Goal: Information Seeking & Learning: Learn about a topic

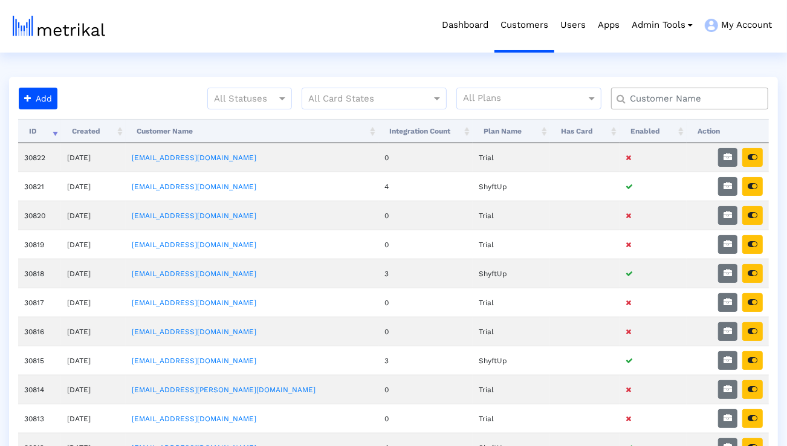
click at [711, 96] on input "text" at bounding box center [693, 99] width 142 height 13
type input "peloton"
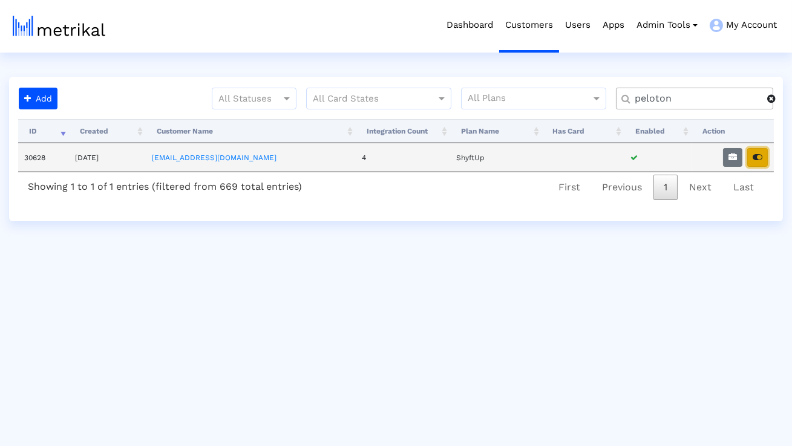
click at [755, 164] on button "button" at bounding box center [757, 157] width 21 height 19
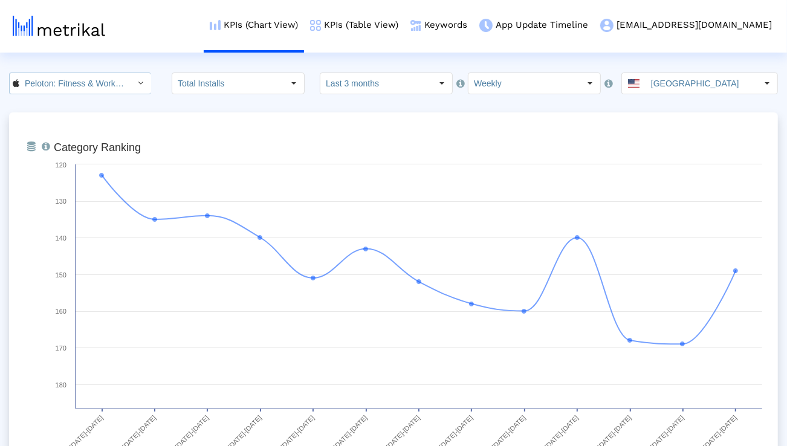
click at [131, 89] on div "Select" at bounding box center [140, 83] width 19 height 19
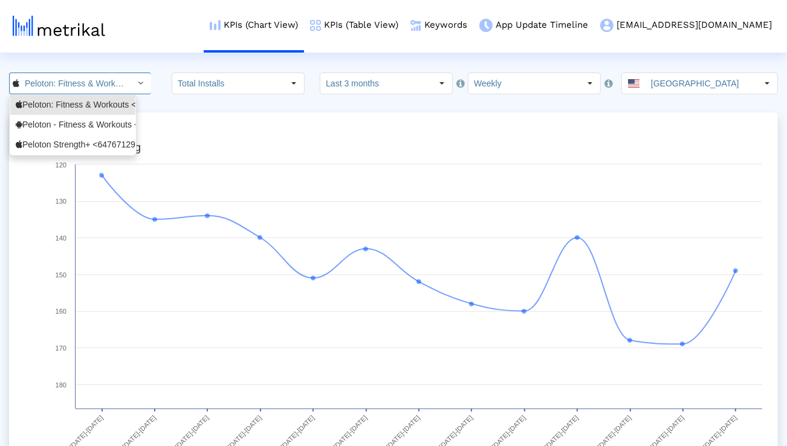
scroll to position [0, 78]
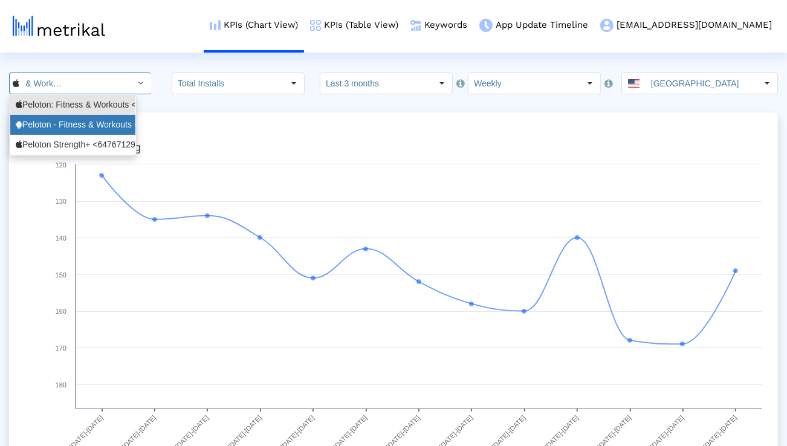
click at [107, 120] on div "Peloton - Fitness & Workouts <com.onepeloton.callisto>" at bounding box center [73, 124] width 114 height 11
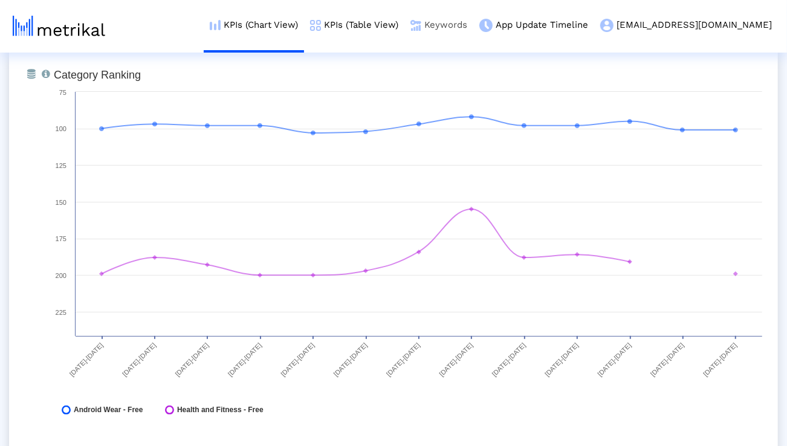
scroll to position [0, 129]
click at [473, 31] on link "Keywords" at bounding box center [439, 25] width 69 height 50
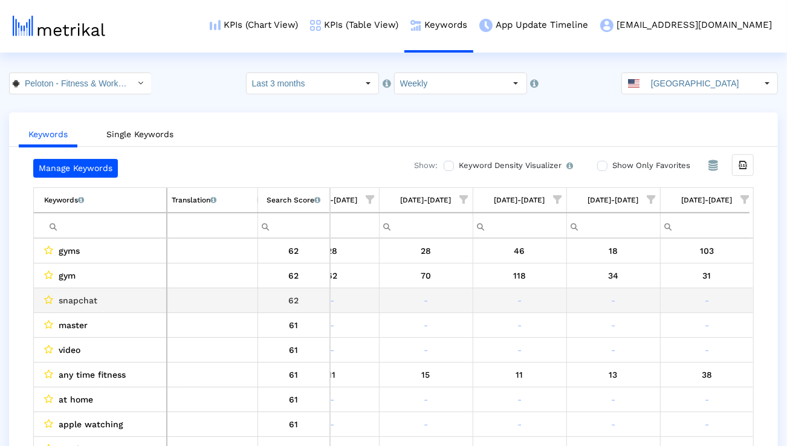
scroll to position [0, 318]
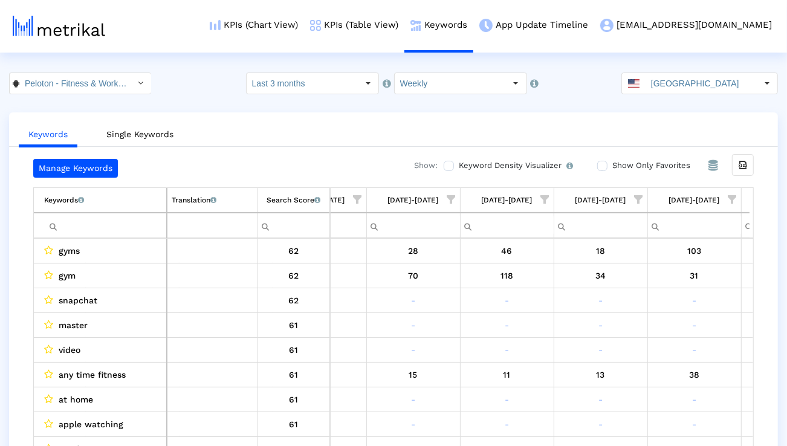
click at [737, 197] on span "Show filter options for column '08/24/25-08/30/25'" at bounding box center [733, 199] width 8 height 8
click at [673, 287] on div "Is One" at bounding box center [674, 286] width 108 height 24
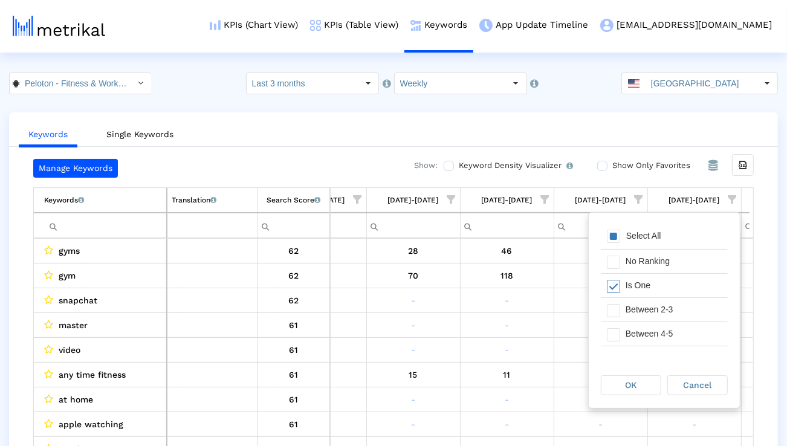
click at [665, 305] on div "Between 2-3" at bounding box center [674, 310] width 108 height 24
click at [662, 328] on div "Between 4-5" at bounding box center [674, 334] width 108 height 24
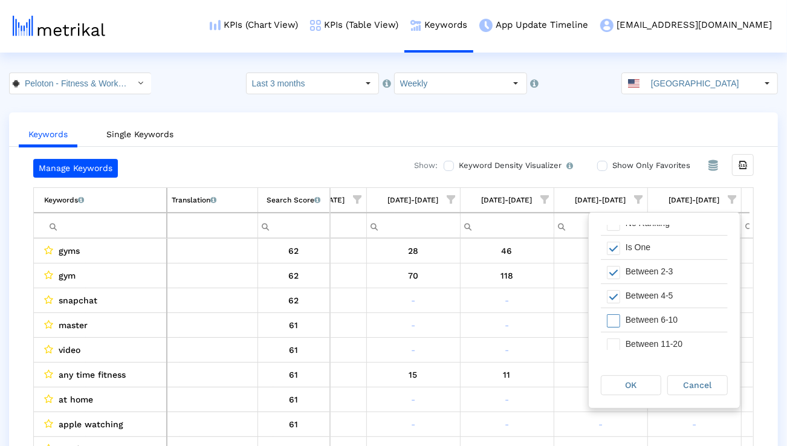
click at [662, 328] on div "Between 6-10" at bounding box center [674, 320] width 108 height 24
click at [640, 376] on div "OK" at bounding box center [631, 385] width 59 height 19
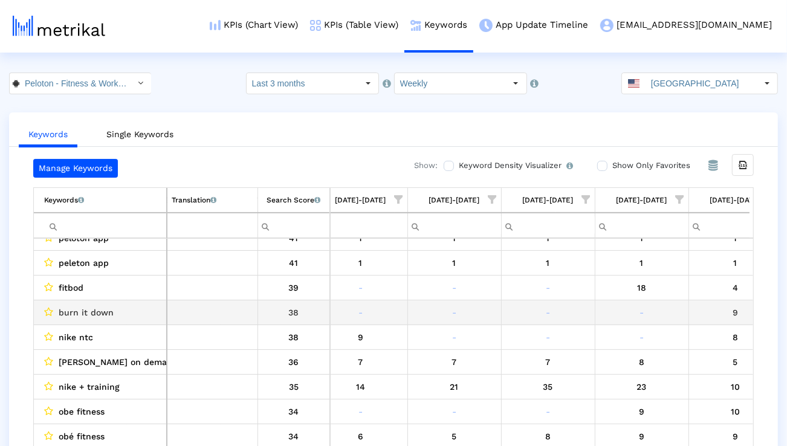
scroll to position [190, 0]
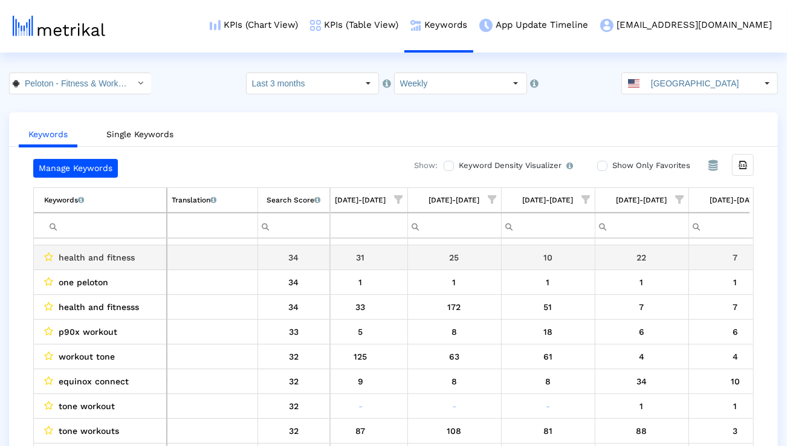
click at [114, 252] on span "health and fitness" at bounding box center [97, 258] width 76 height 16
copy span "health and fitness"
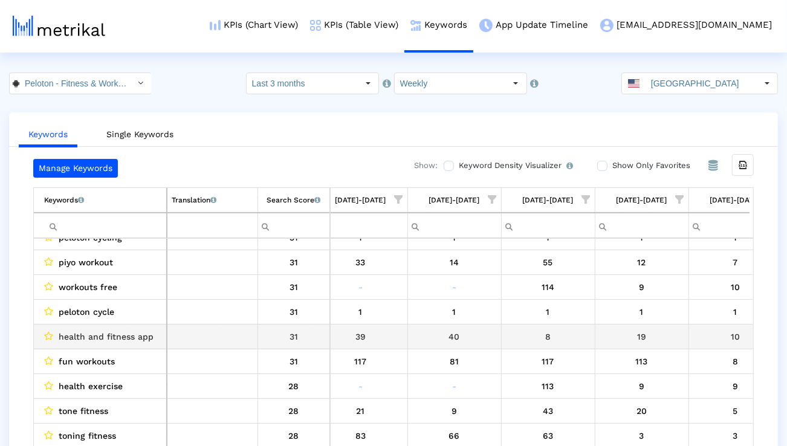
click at [136, 333] on span "health and fitness app" at bounding box center [106, 337] width 95 height 16
copy span "health and fitness app"
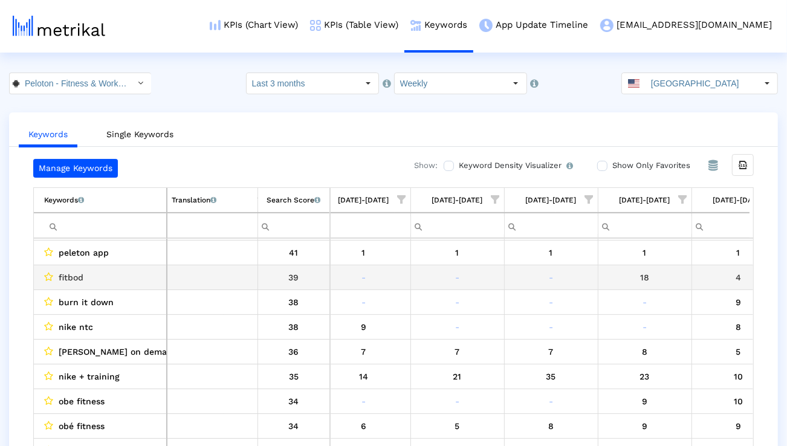
click at [67, 276] on span "fitbod" at bounding box center [71, 278] width 25 height 16
copy span "fitbod"
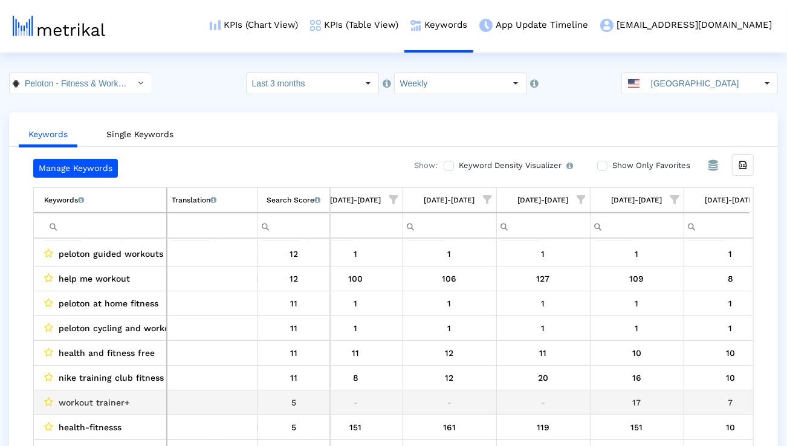
scroll to position [1393, 302]
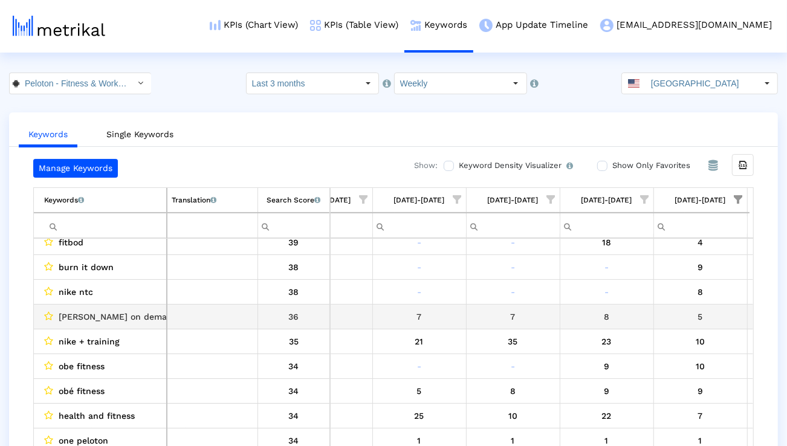
click at [111, 311] on span "[PERSON_NAME] on demand" at bounding box center [118, 317] width 119 height 16
copy span "[PERSON_NAME] on demand"
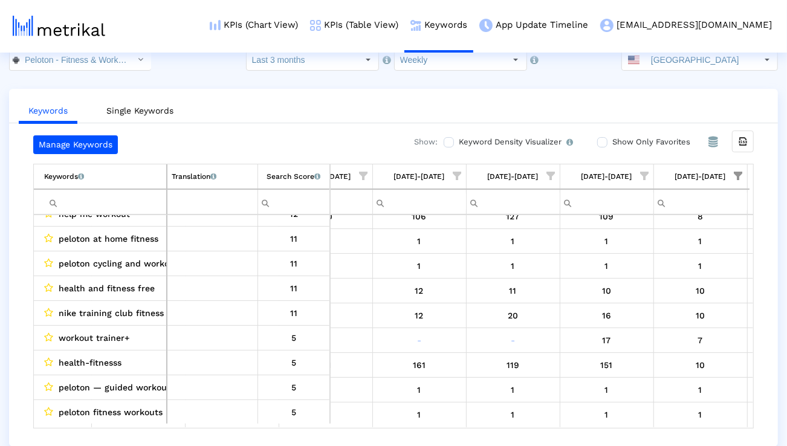
click at [147, 200] on input "Filter cell" at bounding box center [105, 202] width 122 height 20
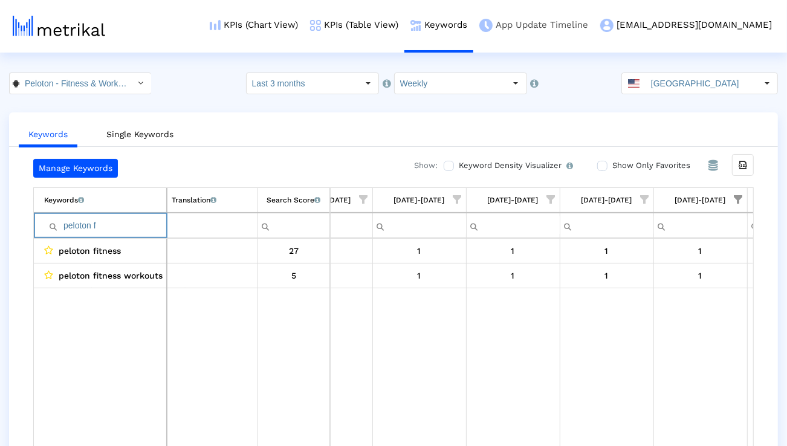
type input "peloton f"
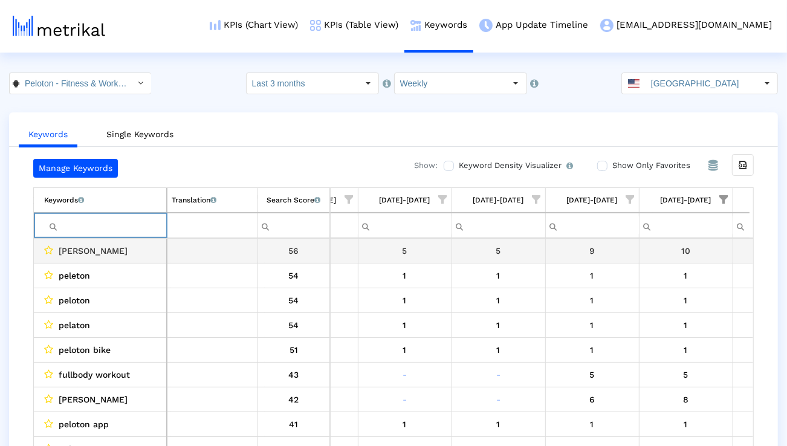
scroll to position [0, 352]
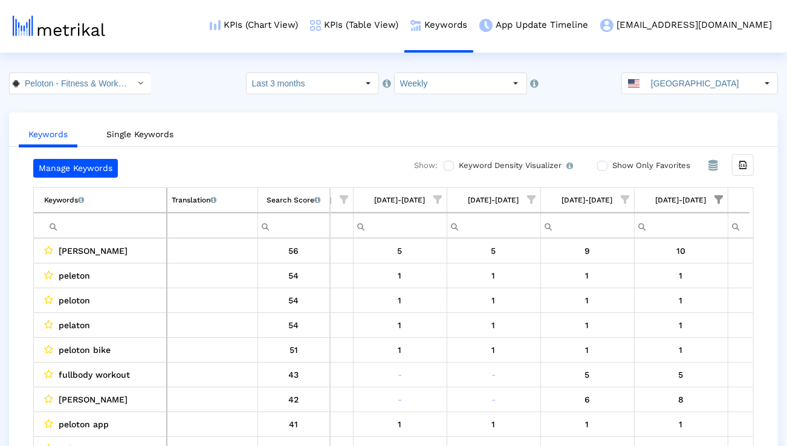
click at [721, 195] on span "Show filter options for column '08/24/25-08/30/25'" at bounding box center [719, 199] width 8 height 8
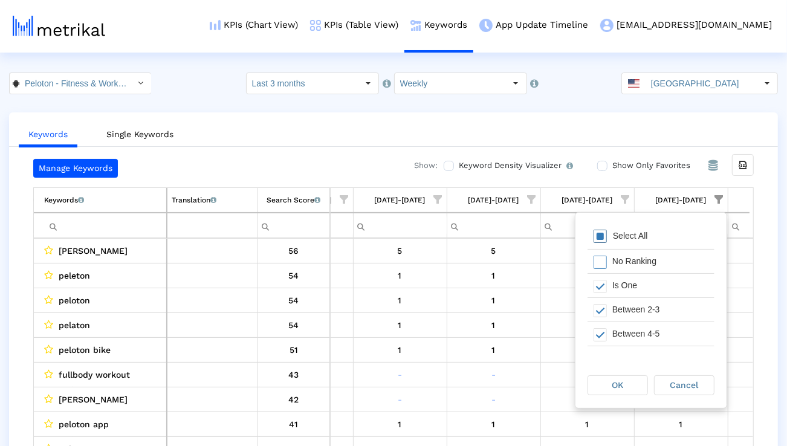
click at [659, 244] on div "Select All" at bounding box center [651, 237] width 127 height 24
click at [620, 386] on span "OK" at bounding box center [618, 385] width 11 height 10
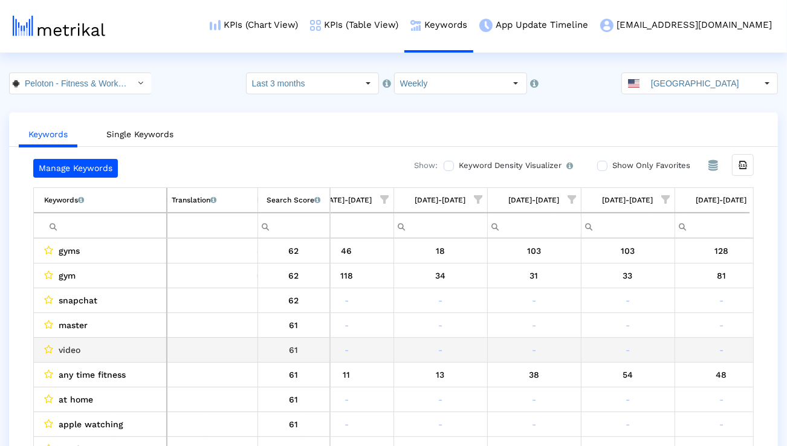
scroll to position [0, 511]
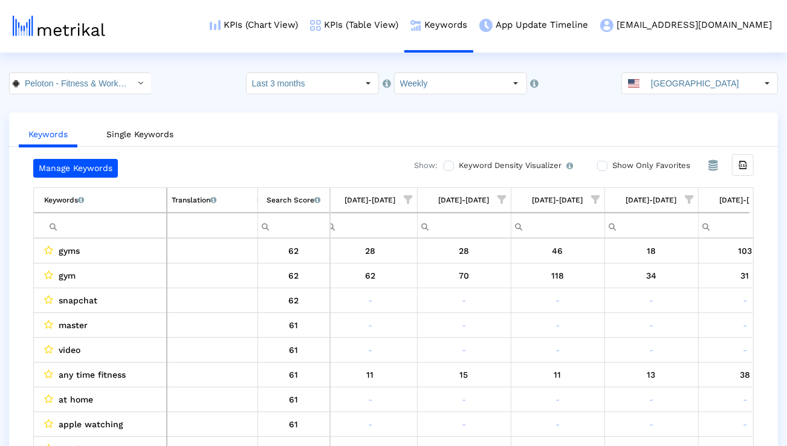
click at [412, 198] on span "Show filter options for column '07/27/25-08/02/25'" at bounding box center [409, 199] width 8 height 8
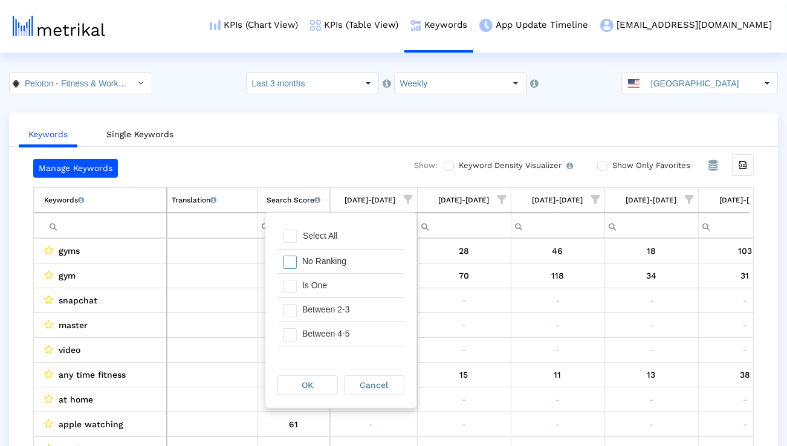
click at [373, 259] on div "No Ranking" at bounding box center [350, 262] width 108 height 24
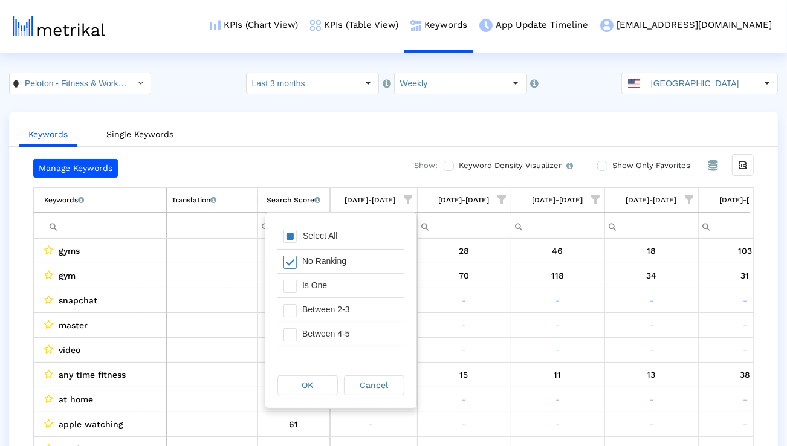
click at [338, 260] on div "No Ranking" at bounding box center [350, 262] width 108 height 24
click at [338, 282] on div "Is One" at bounding box center [350, 286] width 108 height 24
click at [338, 307] on div "Between 2-3" at bounding box center [350, 310] width 108 height 24
click at [338, 307] on div "Between 4-5" at bounding box center [350, 316] width 108 height 24
click at [330, 341] on div "Between 6-10" at bounding box center [350, 340] width 108 height 24
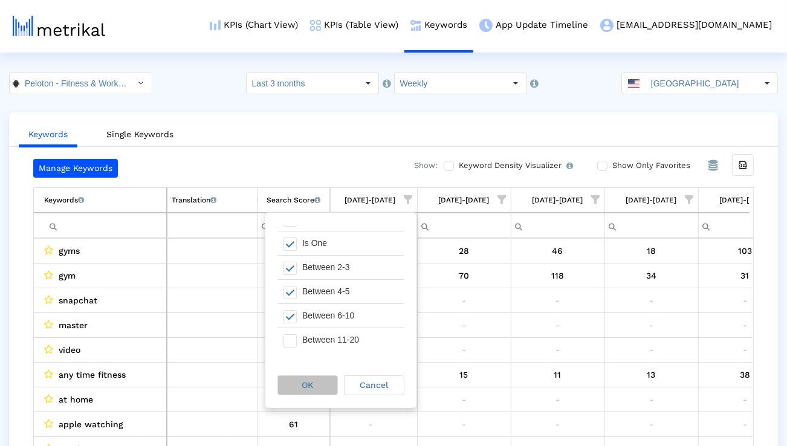
click at [322, 381] on div "OK" at bounding box center [307, 385] width 59 height 19
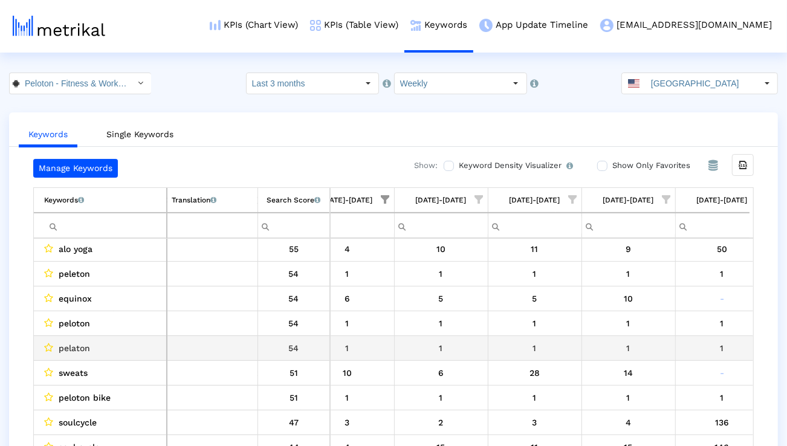
scroll to position [83, 311]
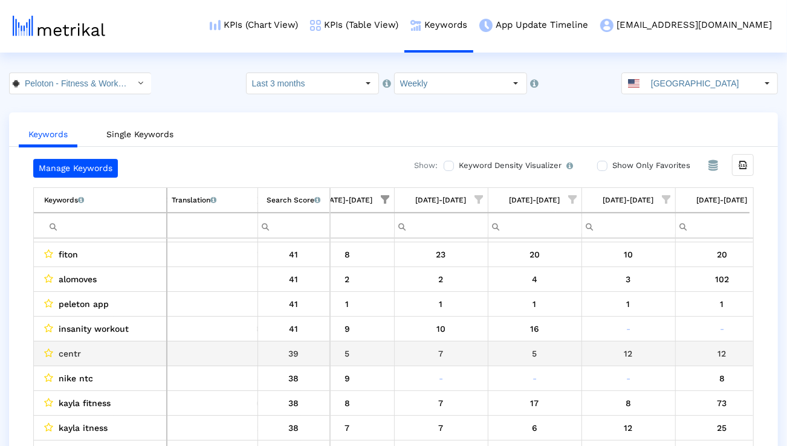
click at [72, 353] on span "centr" at bounding box center [70, 354] width 22 height 16
copy span "centr"
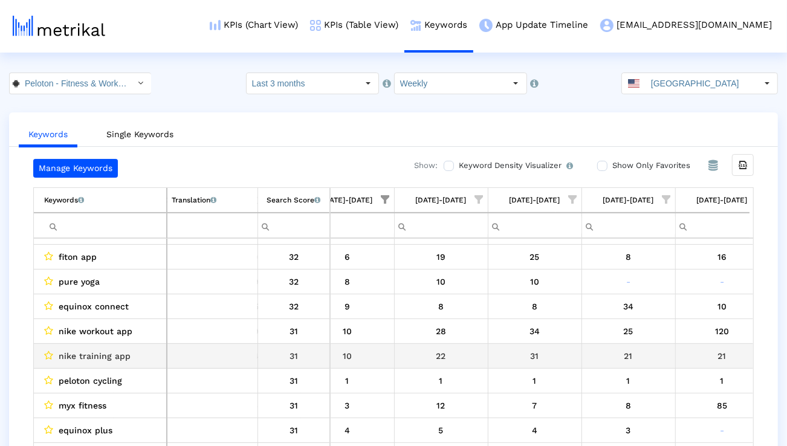
click at [105, 356] on span "nike training app" at bounding box center [95, 356] width 72 height 16
copy span "nike training app"
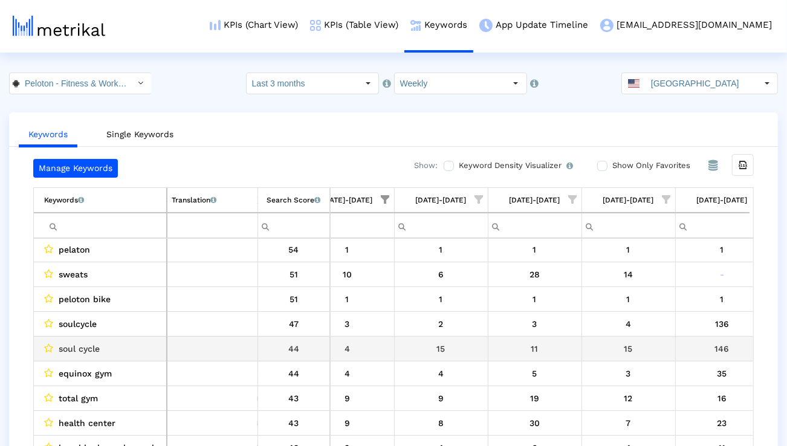
scroll to position [184, 0]
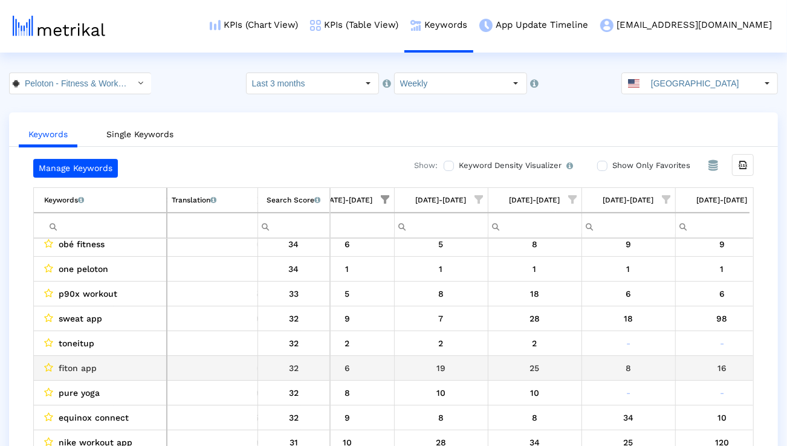
click at [76, 370] on span "fiton app" at bounding box center [78, 368] width 38 height 16
copy span "fiton app"
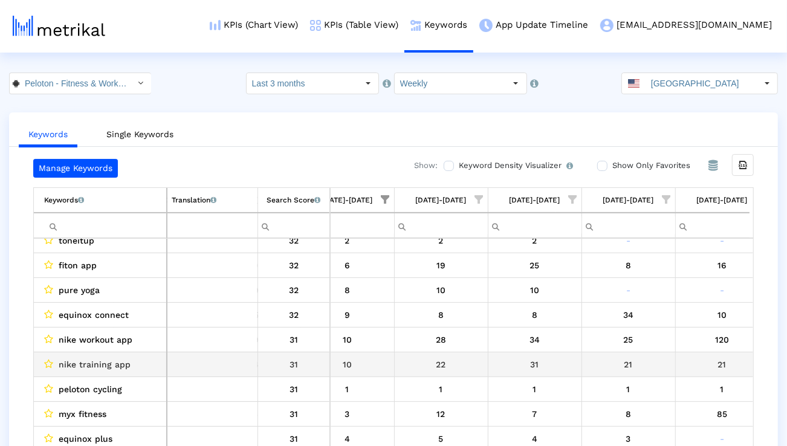
click at [113, 363] on span "nike training app" at bounding box center [95, 365] width 72 height 16
click at [112, 363] on span "nike training app" at bounding box center [95, 365] width 72 height 16
copy span "nike training app"
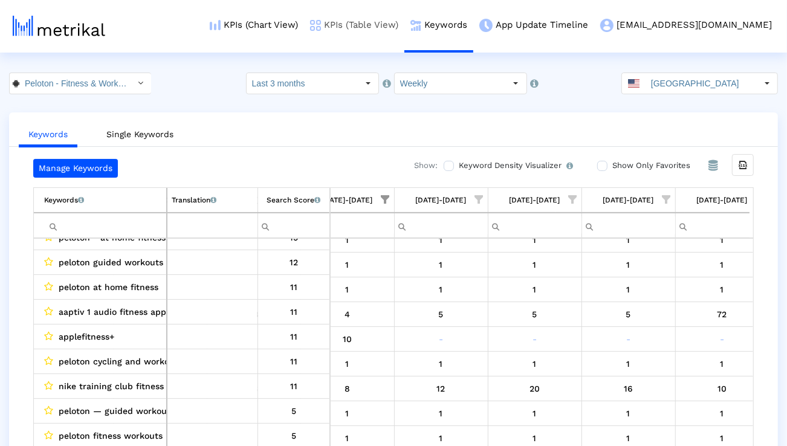
click at [388, 25] on link "KPIs (Table View)" at bounding box center [354, 25] width 100 height 50
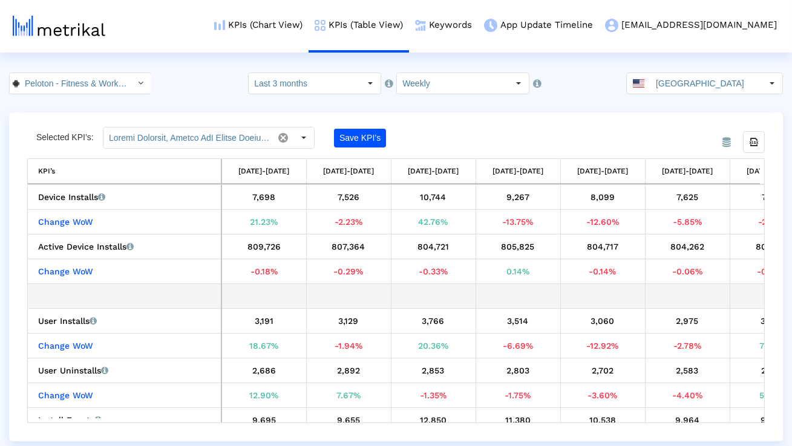
scroll to position [0, 562]
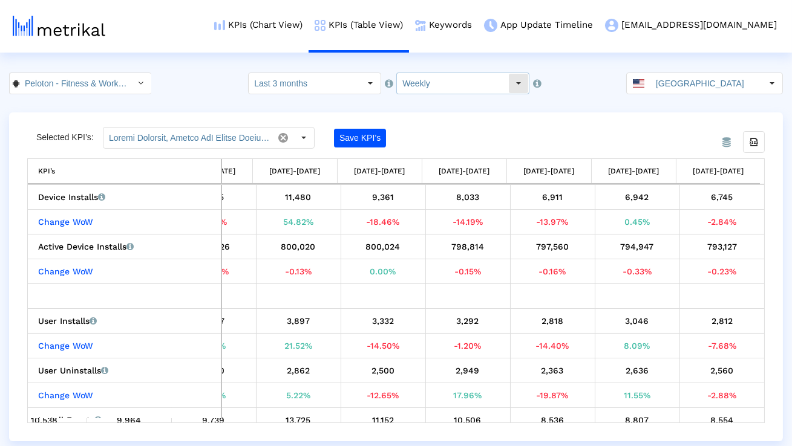
click at [448, 90] on input "Weekly" at bounding box center [452, 83] width 111 height 21
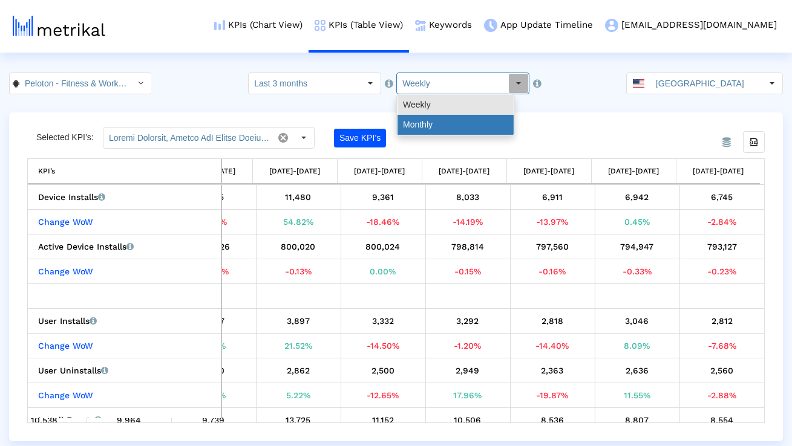
click at [434, 123] on div "Monthly" at bounding box center [455, 125] width 116 height 20
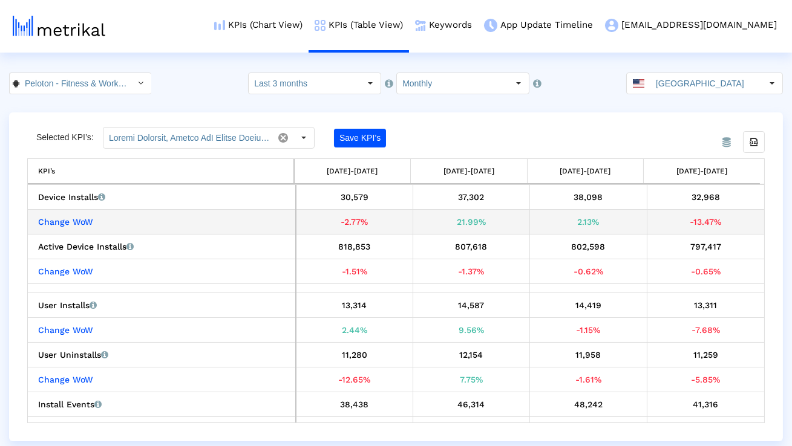
drag, startPoint x: 598, startPoint y: 226, endPoint x: 560, endPoint y: 226, distance: 38.1
click at [561, 226] on div "2.13%" at bounding box center [588, 222] width 108 height 16
copy div "2.13%"
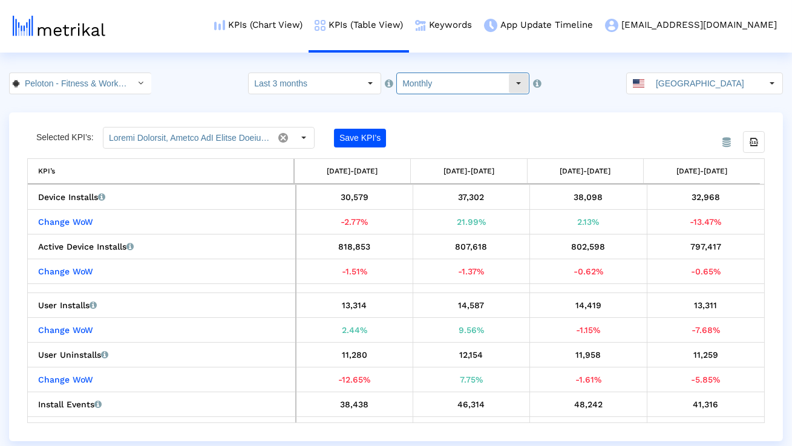
click at [478, 80] on input "Monthly" at bounding box center [452, 83] width 111 height 21
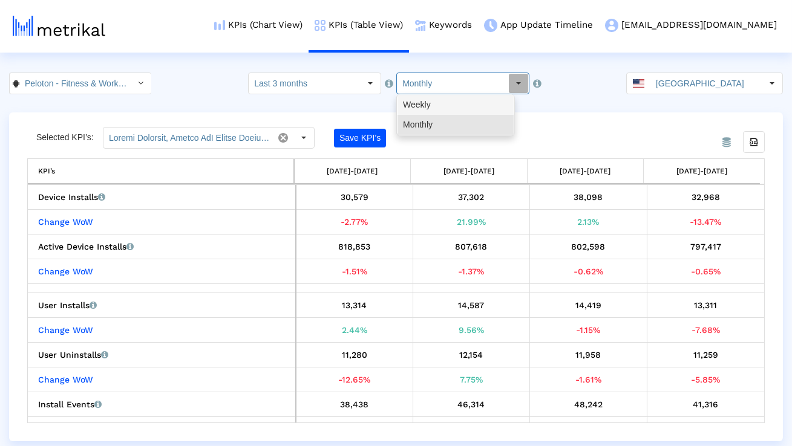
click at [459, 111] on div "Weekly" at bounding box center [455, 105] width 116 height 20
type input "Weekly"
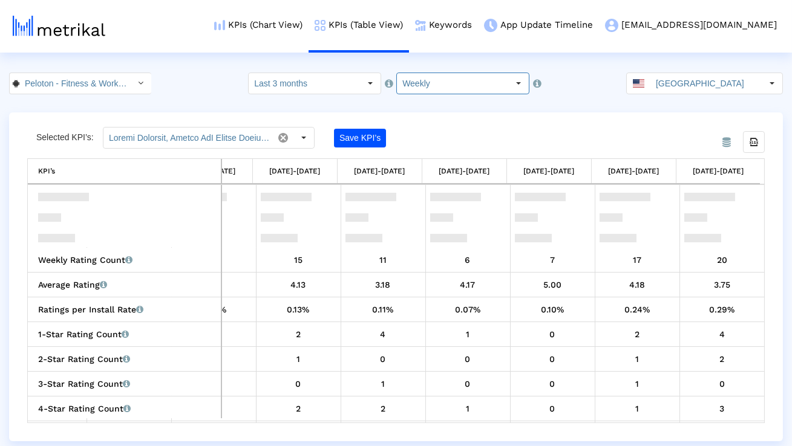
scroll to position [494, 0]
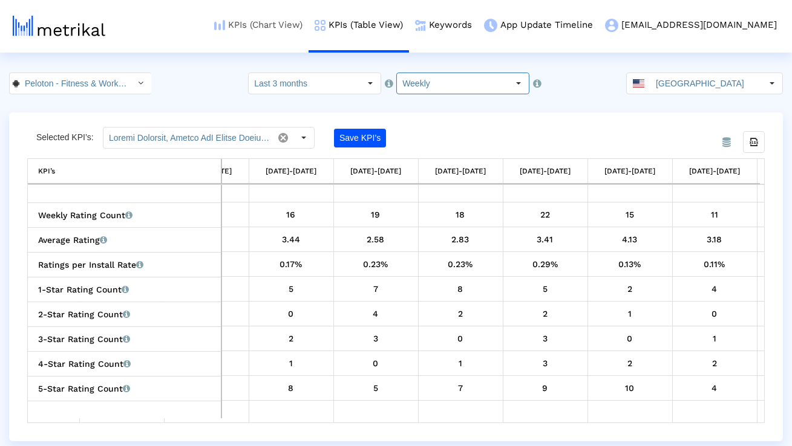
click at [308, 30] on link "KPIs (Chart View)" at bounding box center [258, 25] width 100 height 50
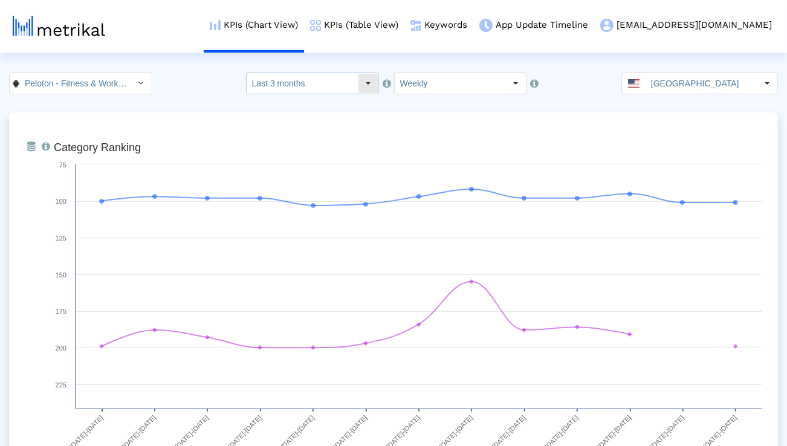
click at [348, 74] on input "Last 3 months" at bounding box center [302, 83] width 111 height 21
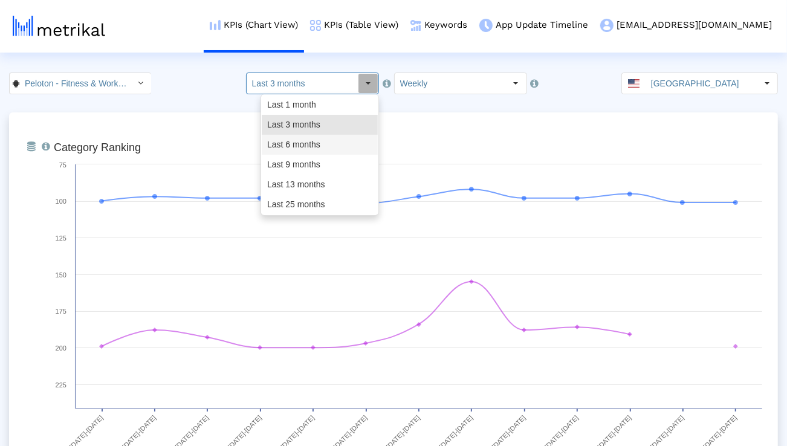
click at [342, 146] on div "Last 6 months" at bounding box center [320, 145] width 116 height 20
type input "Last 6 months"
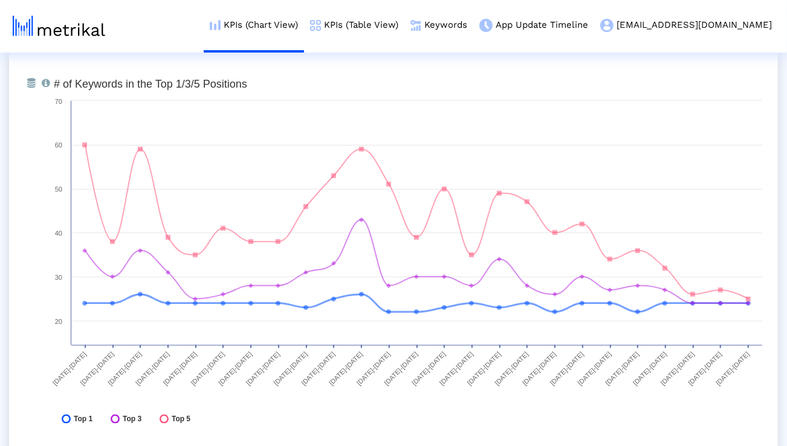
scroll to position [3589, 0]
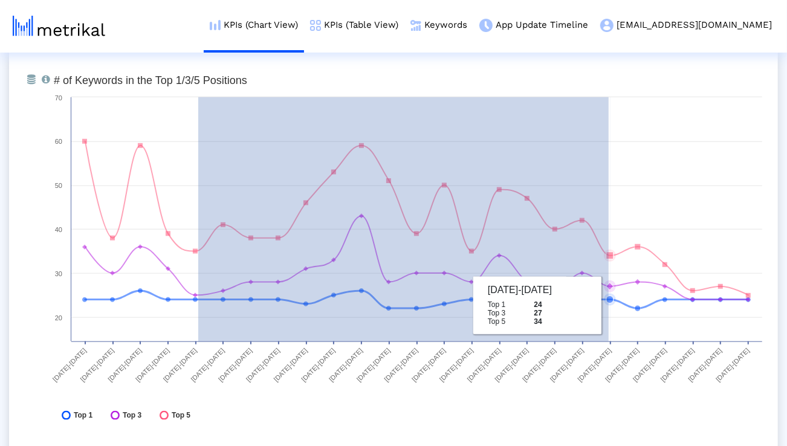
drag, startPoint x: 198, startPoint y: 302, endPoint x: 609, endPoint y: 305, distance: 410.6
click at [609, 305] on g at bounding box center [416, 225] width 669 height 172
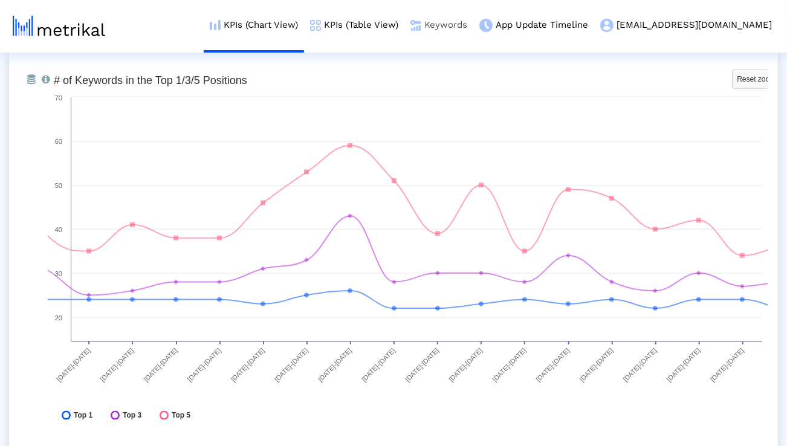
click at [473, 22] on link "Keywords" at bounding box center [439, 25] width 69 height 50
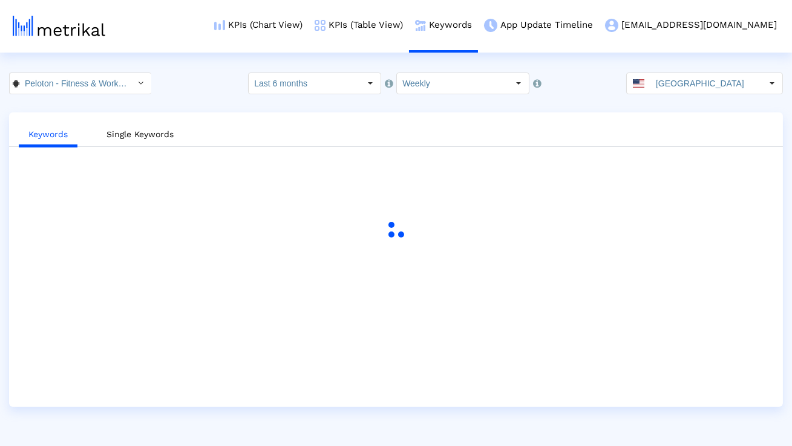
click at [670, 93] on input "[GEOGRAPHIC_DATA]" at bounding box center [705, 83] width 111 height 21
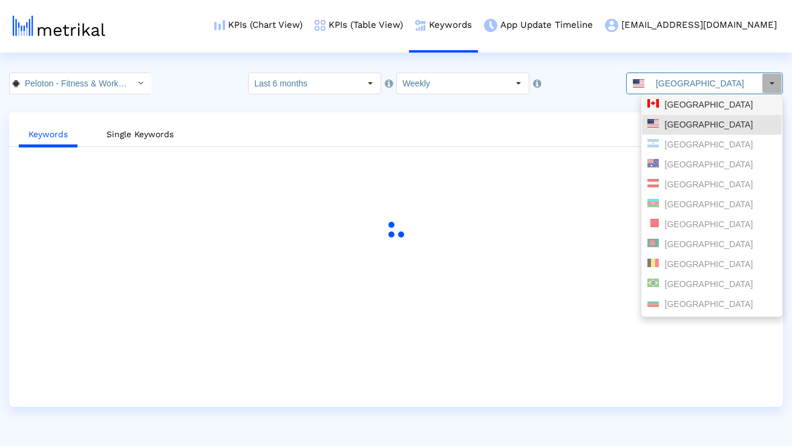
click at [669, 108] on div "[GEOGRAPHIC_DATA]" at bounding box center [711, 104] width 129 height 11
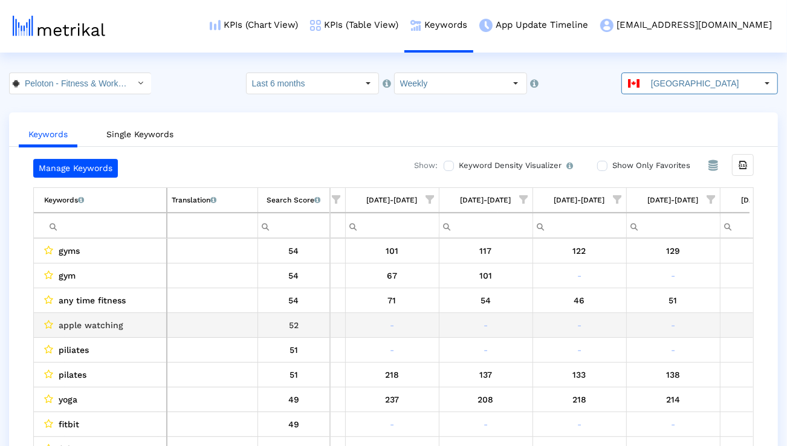
scroll to position [0, 1804]
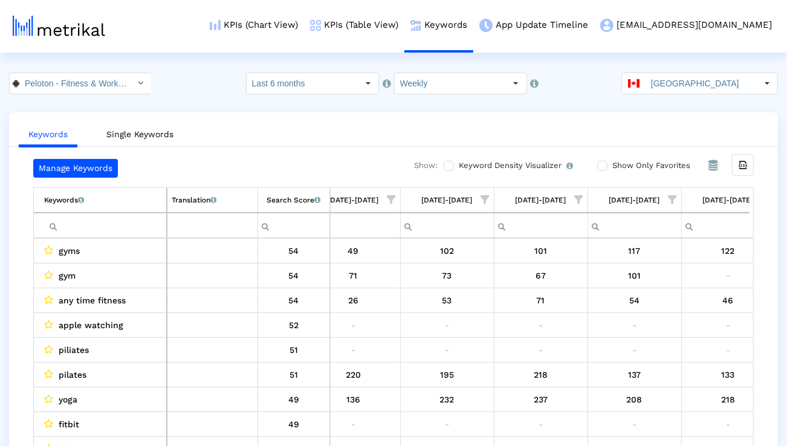
click at [490, 201] on span "Show filter options for column '08/24/25-08/30/25'" at bounding box center [485, 199] width 8 height 8
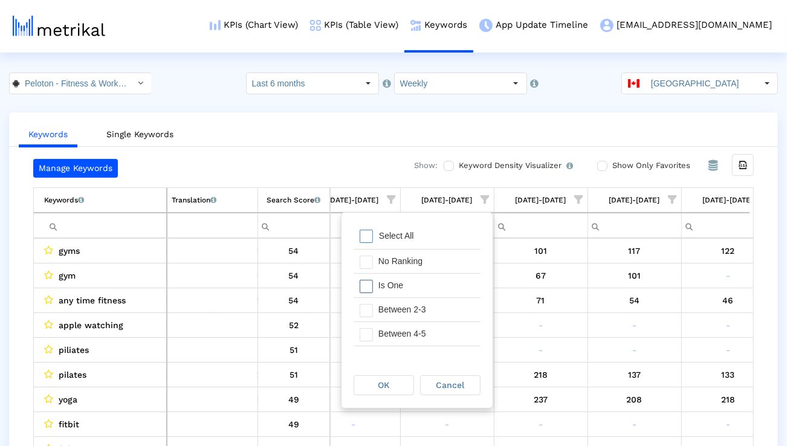
click at [446, 281] on div "Is One" at bounding box center [427, 286] width 108 height 24
click at [439, 305] on div "Between 2-3" at bounding box center [427, 310] width 108 height 24
click at [438, 326] on div "Between 4-5" at bounding box center [427, 334] width 108 height 24
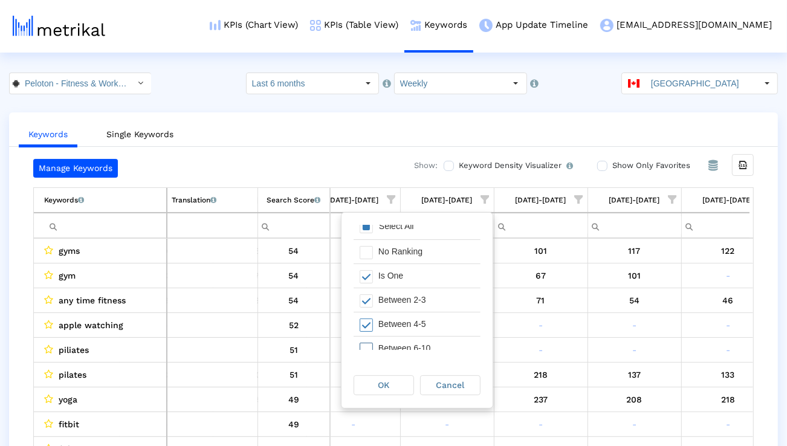
click at [431, 344] on div "Between 6-10" at bounding box center [427, 349] width 108 height 24
click at [399, 377] on div "OK" at bounding box center [383, 385] width 59 height 19
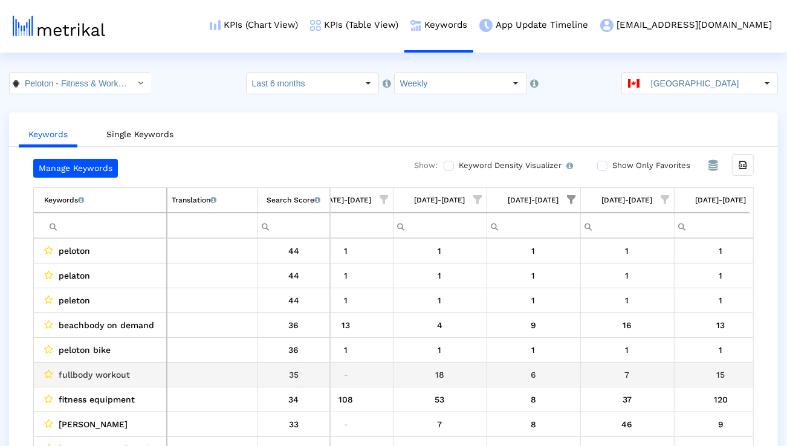
scroll to position [0, 1579]
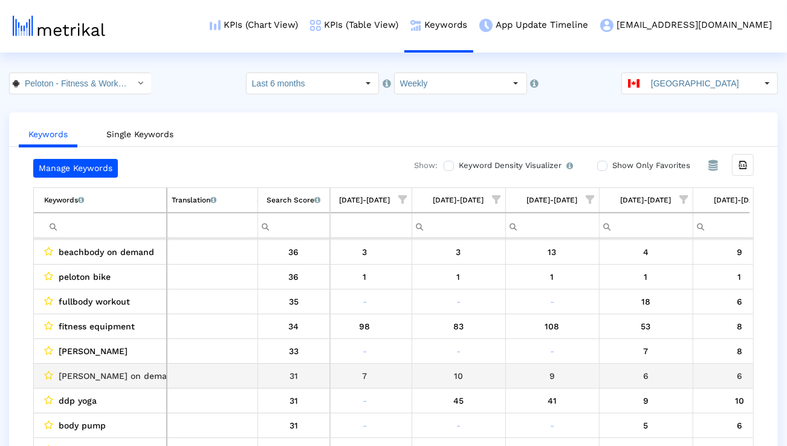
click at [128, 377] on span "[PERSON_NAME] on demand" at bounding box center [118, 376] width 119 height 16
copy span "[PERSON_NAME] on demand"
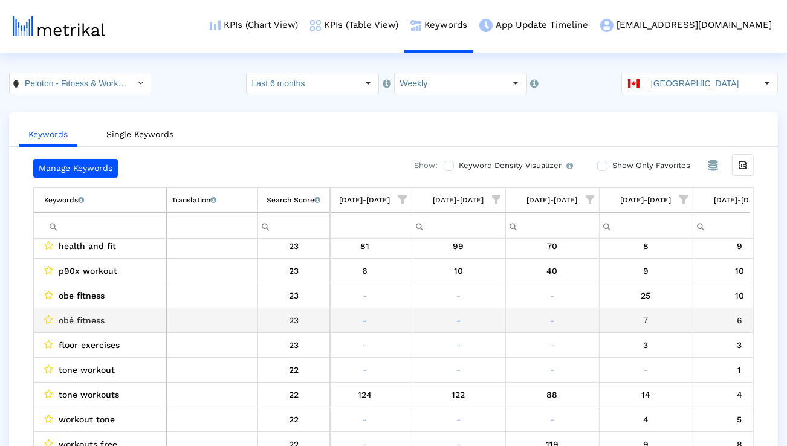
click at [105, 328] on td "obé fitness" at bounding box center [100, 320] width 133 height 25
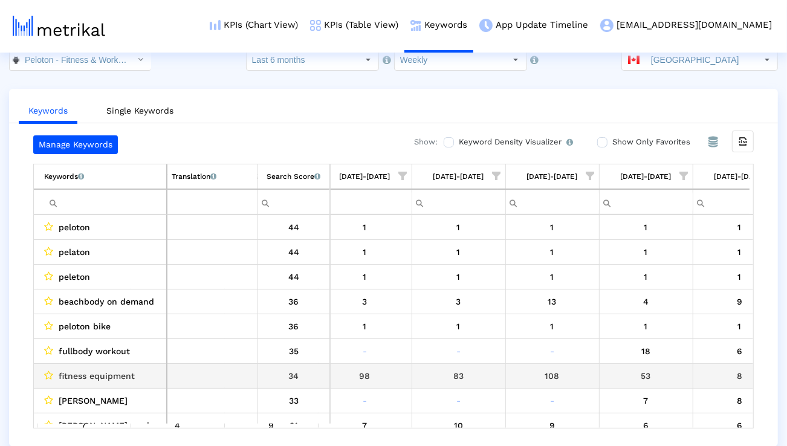
click at [121, 370] on span "fitness equipment" at bounding box center [97, 376] width 76 height 16
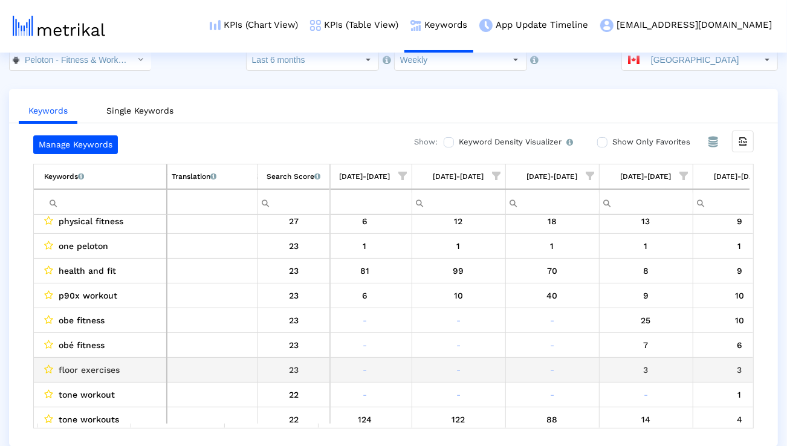
click at [113, 371] on span "floor exercises" at bounding box center [89, 370] width 61 height 16
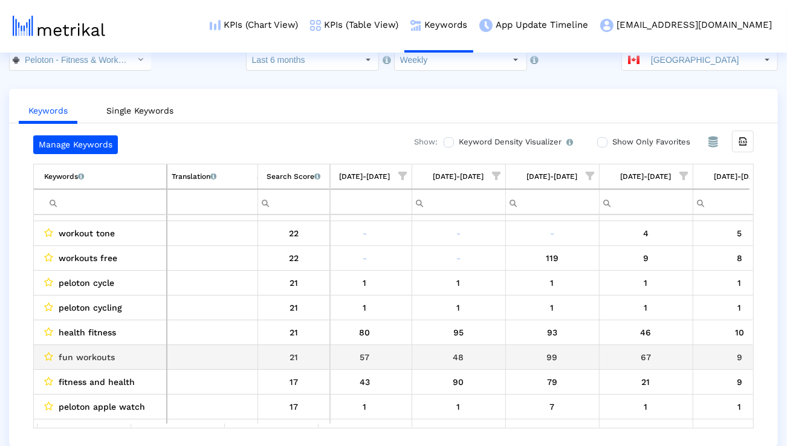
click at [105, 351] on span "fun workouts" at bounding box center [87, 358] width 56 height 16
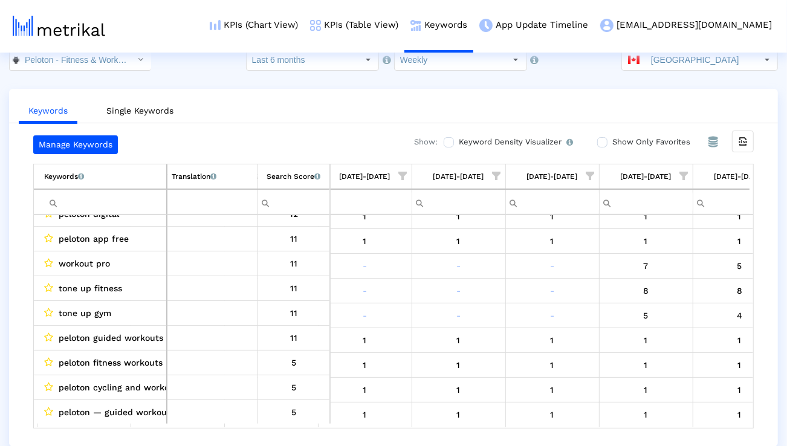
click at [140, 194] on input "Filter cell" at bounding box center [105, 202] width 122 height 20
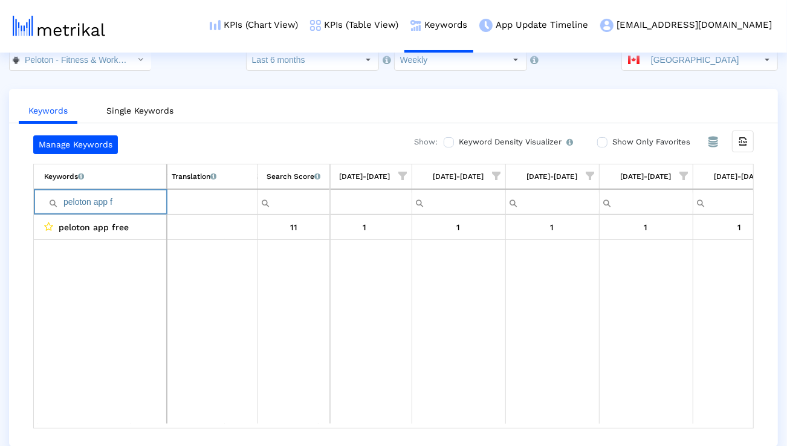
paste input "guided workouts"
paste input "fitness"
type input "peloton fitness workouts"
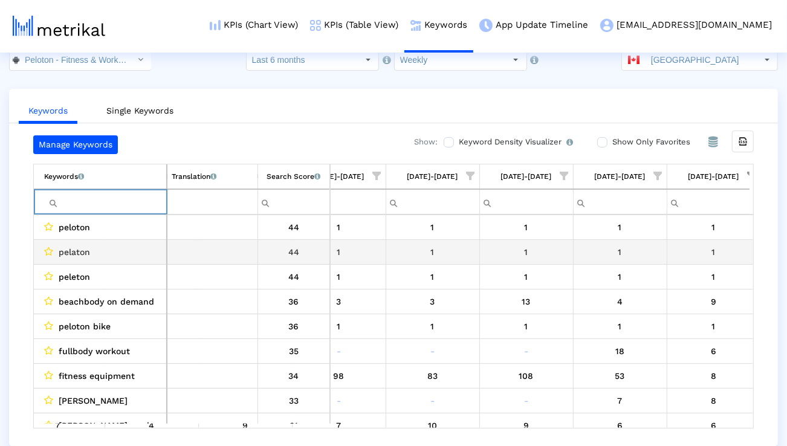
scroll to position [0, 1454]
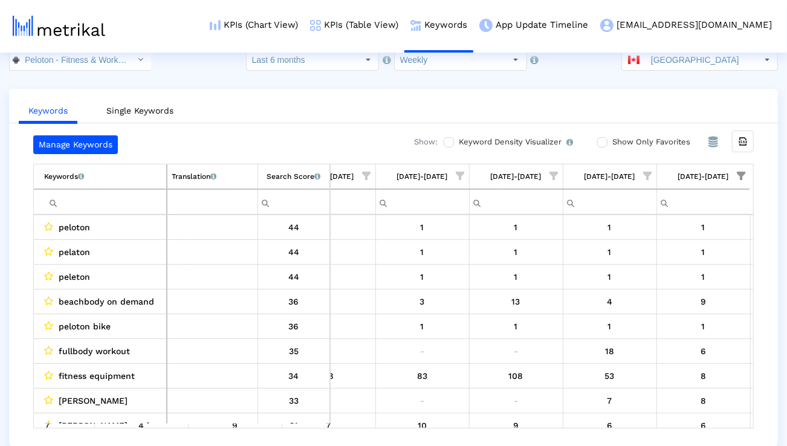
click at [740, 172] on span "Show filter options for column '08/24/25-08/30/25'" at bounding box center [742, 176] width 8 height 8
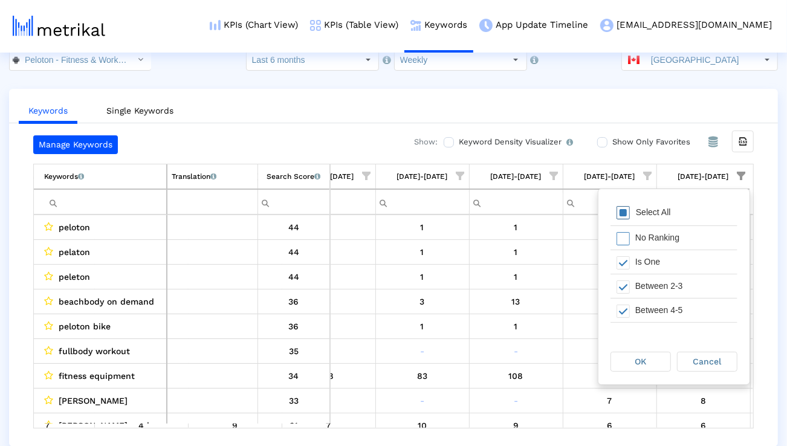
click at [664, 216] on div "Select All" at bounding box center [653, 212] width 47 height 10
click at [649, 363] on div "OK" at bounding box center [640, 362] width 59 height 19
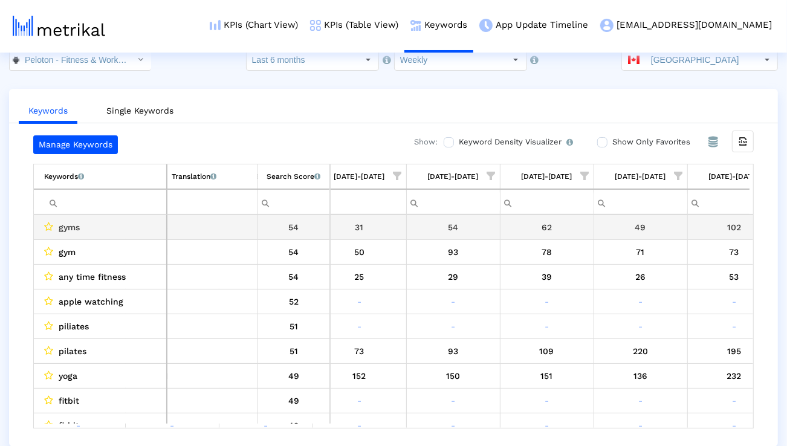
scroll to position [0, 1419]
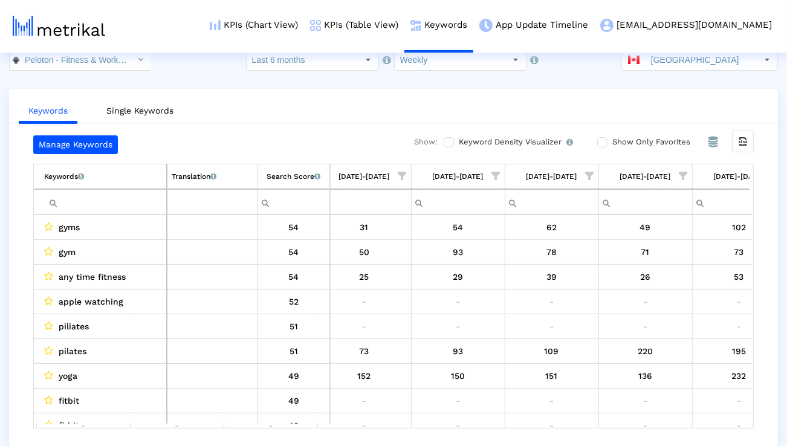
click at [400, 172] on span "Show filter options for column '07/27/25-08/02/25'" at bounding box center [403, 176] width 8 height 8
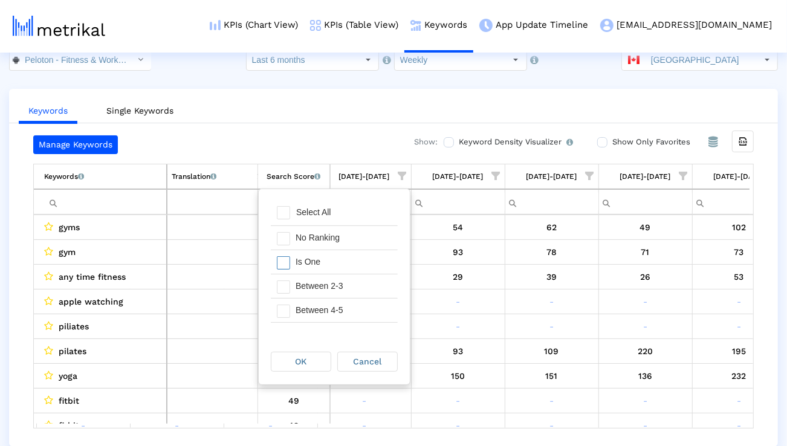
click at [347, 271] on div "Is One" at bounding box center [344, 262] width 108 height 24
click at [347, 283] on div "Between 2-3" at bounding box center [344, 287] width 108 height 24
click at [347, 309] on div "Between 4-5" at bounding box center [344, 311] width 108 height 24
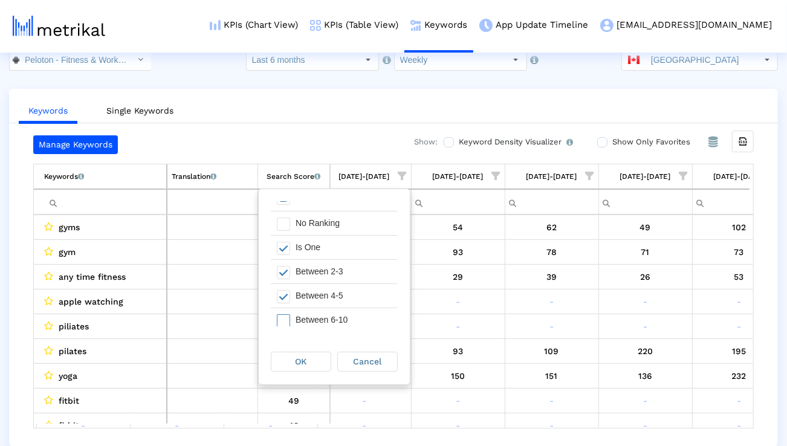
click at [347, 309] on div "Between 6-10" at bounding box center [344, 320] width 108 height 24
click at [318, 363] on div "OK" at bounding box center [301, 362] width 59 height 19
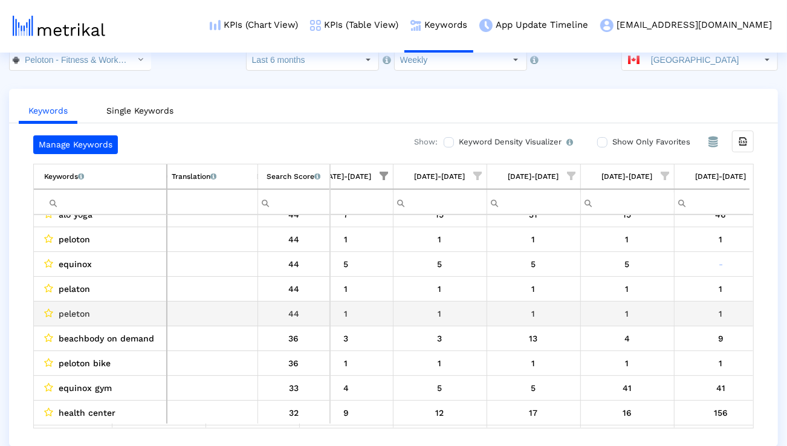
scroll to position [64, 1437]
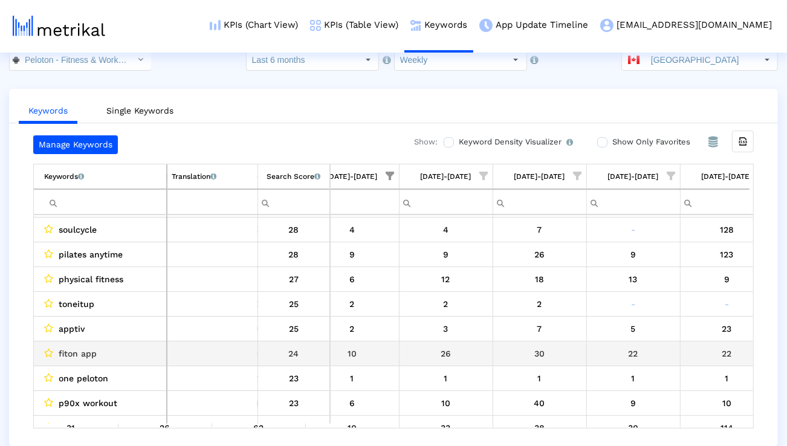
click at [95, 353] on span "fiton app" at bounding box center [78, 354] width 38 height 16
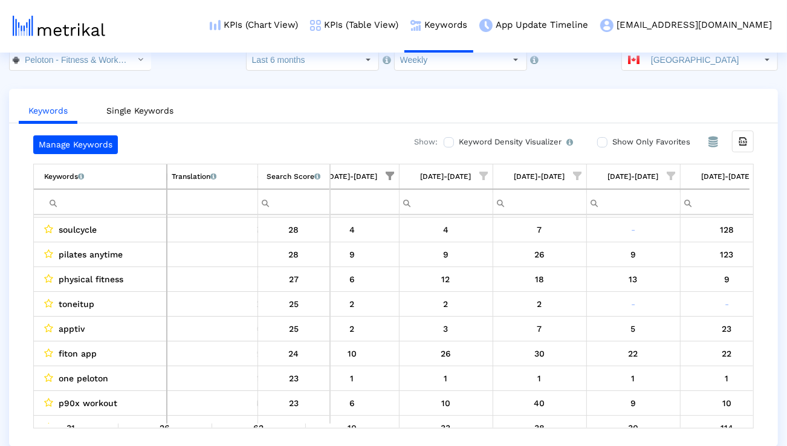
click at [631, 89] on div "Keywords Single Keywords Manage Keywords Show: Keyword Density Visualizer Turn …" at bounding box center [393, 268] width 769 height 358
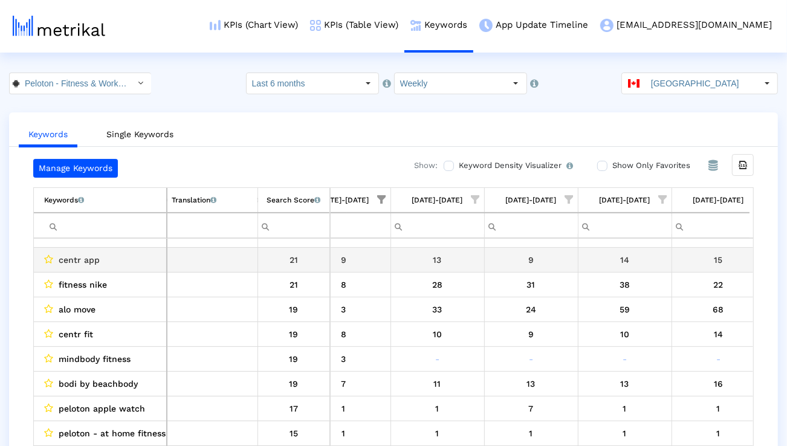
click at [97, 261] on span "centr app" at bounding box center [79, 260] width 41 height 16
click at [96, 261] on span "centr app" at bounding box center [79, 260] width 41 height 16
copy span "centr app"
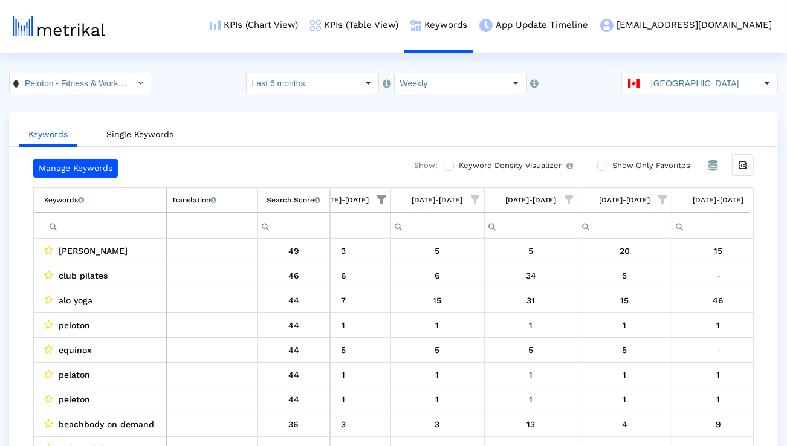
click at [385, 204] on span "Show filter options for column '07/27/25-08/02/25'" at bounding box center [382, 199] width 8 height 8
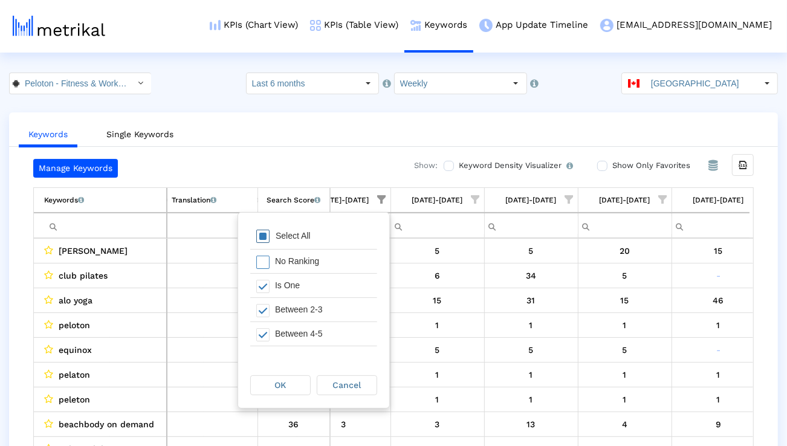
click at [312, 238] on div "Select All" at bounding box center [293, 236] width 47 height 10
click at [290, 385] on div "OK" at bounding box center [280, 385] width 59 height 19
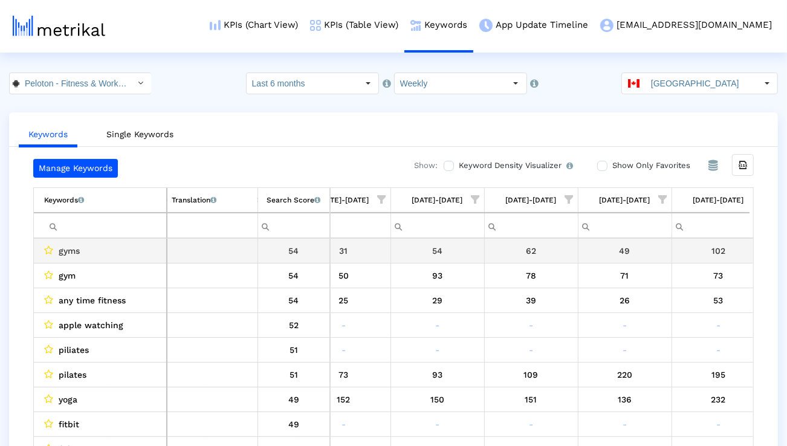
click at [121, 225] on input "Filter cell" at bounding box center [105, 226] width 122 height 20
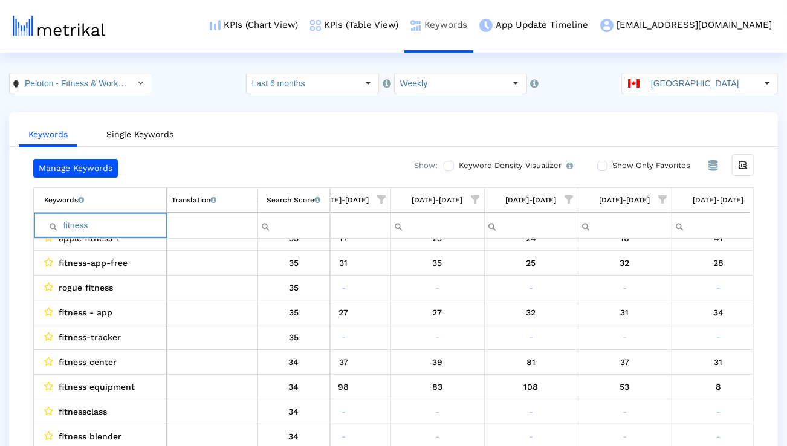
type input "fitness"
click at [304, 30] on link "KPIs (Chart View)" at bounding box center [254, 25] width 100 height 50
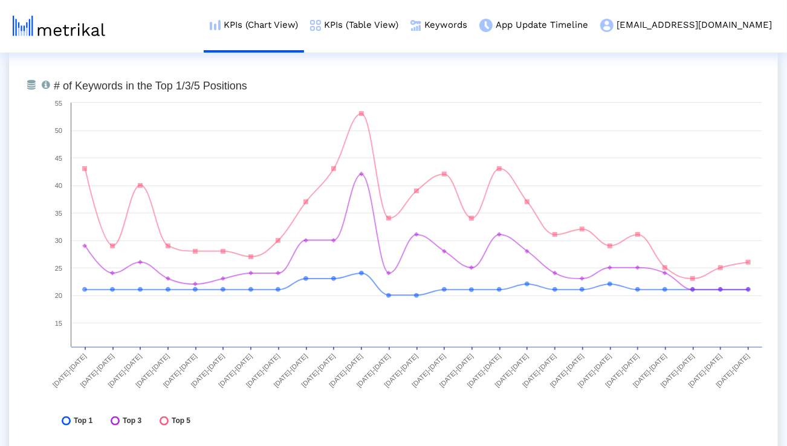
scroll to position [3145, 0]
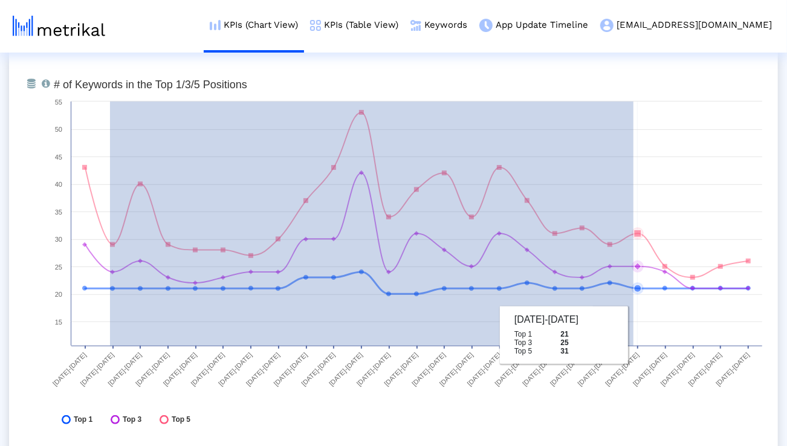
drag, startPoint x: 110, startPoint y: 343, endPoint x: 636, endPoint y: 336, distance: 525.6
click at [636, 336] on rect at bounding box center [408, 255] width 721 height 363
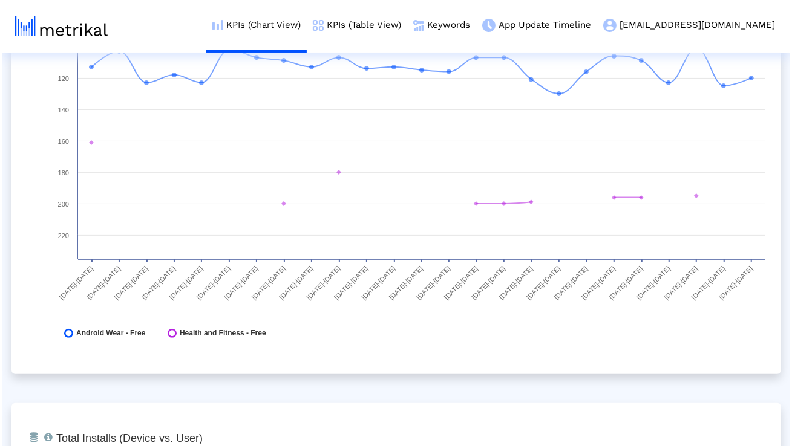
scroll to position [0, 0]
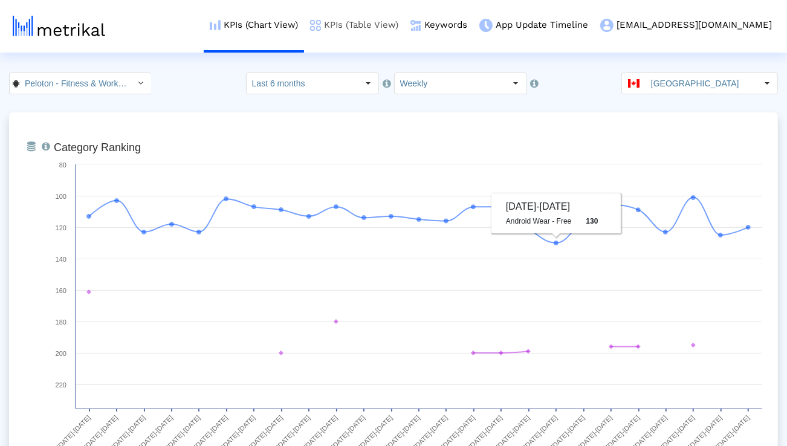
click at [405, 22] on link "KPIs (Table View)" at bounding box center [354, 25] width 100 height 50
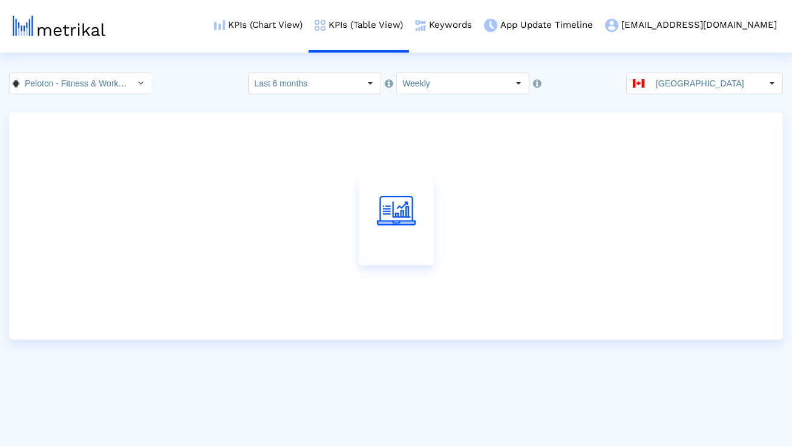
click at [439, 80] on input "Weekly" at bounding box center [452, 83] width 111 height 21
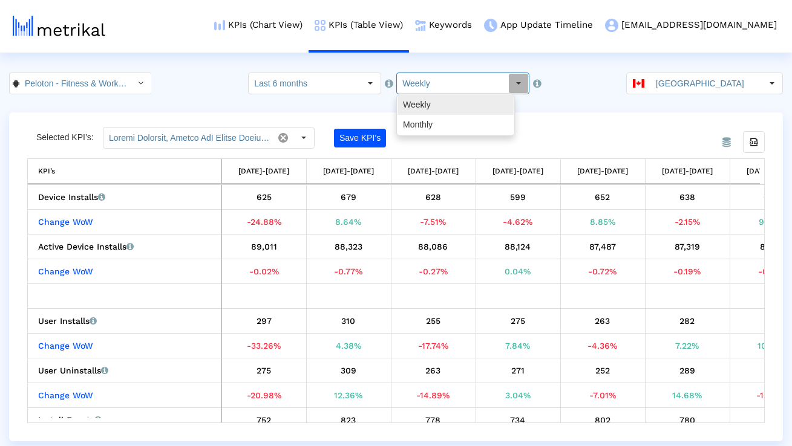
click at [437, 117] on div "Monthly" at bounding box center [455, 125] width 116 height 20
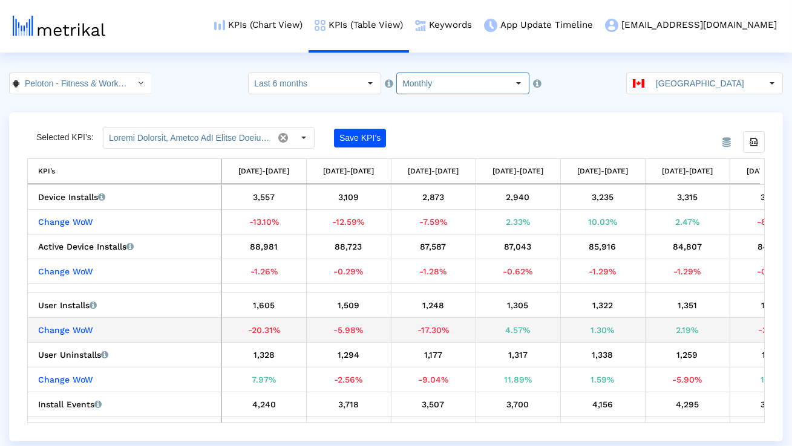
scroll to position [0, 54]
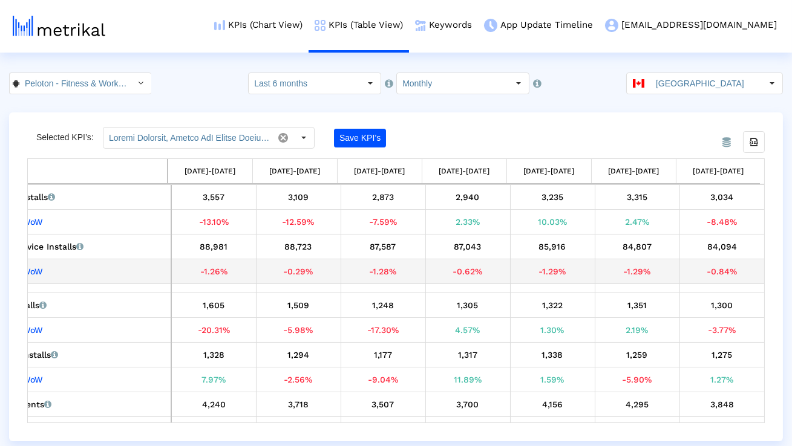
drag, startPoint x: 656, startPoint y: 273, endPoint x: 604, endPoint y: 273, distance: 52.6
click at [604, 273] on div "-1.29%" at bounding box center [637, 272] width 76 height 16
copy div "-1.29%"
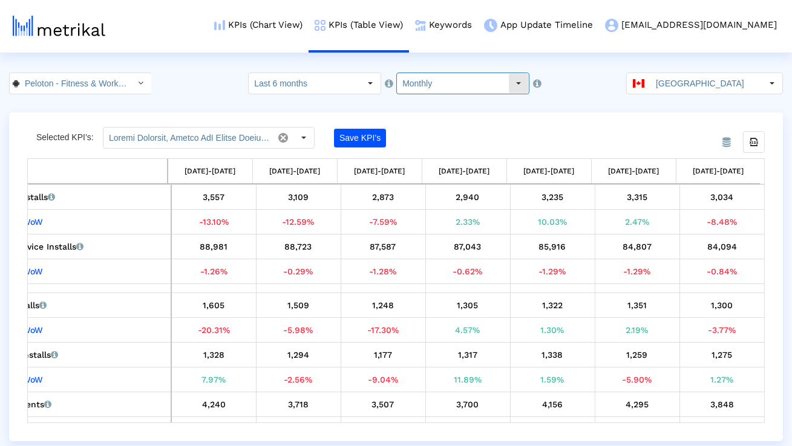
click at [426, 85] on input "Monthly" at bounding box center [452, 83] width 111 height 21
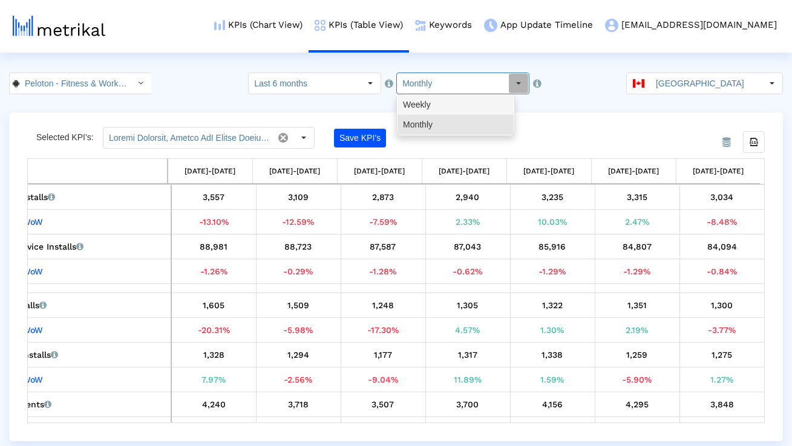
click at [426, 112] on div "Weekly" at bounding box center [455, 105] width 116 height 20
type input "Weekly"
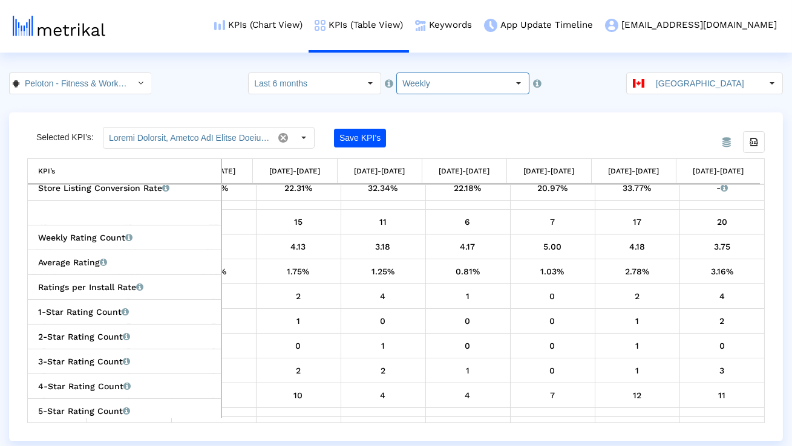
scroll to position [446, 0]
